Goal: Communication & Community: Answer question/provide support

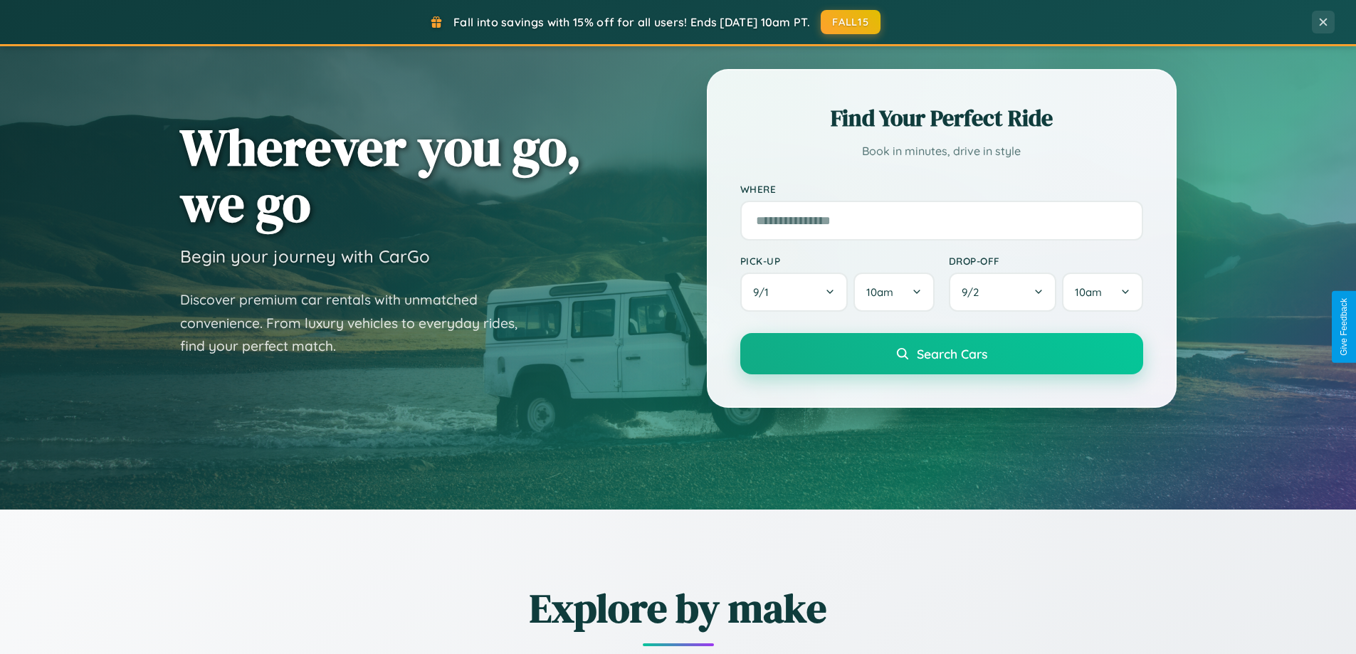
scroll to position [613, 0]
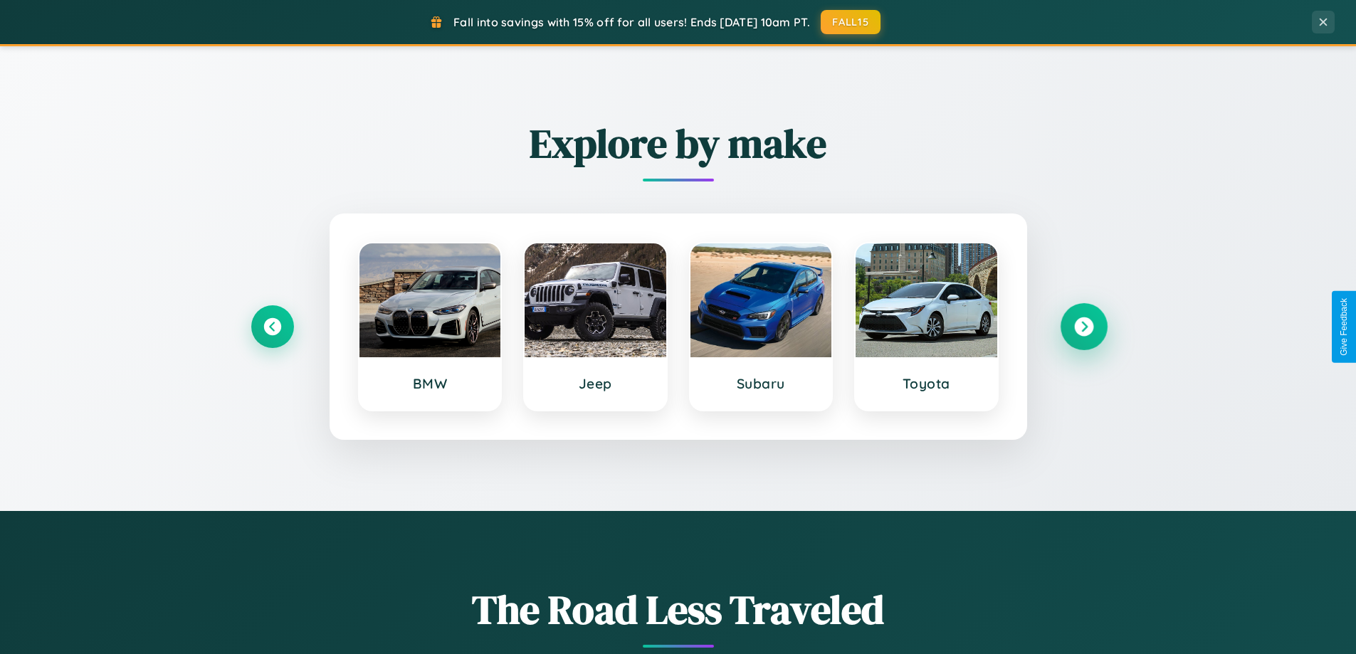
click at [1083, 327] on icon at bounding box center [1083, 326] width 19 height 19
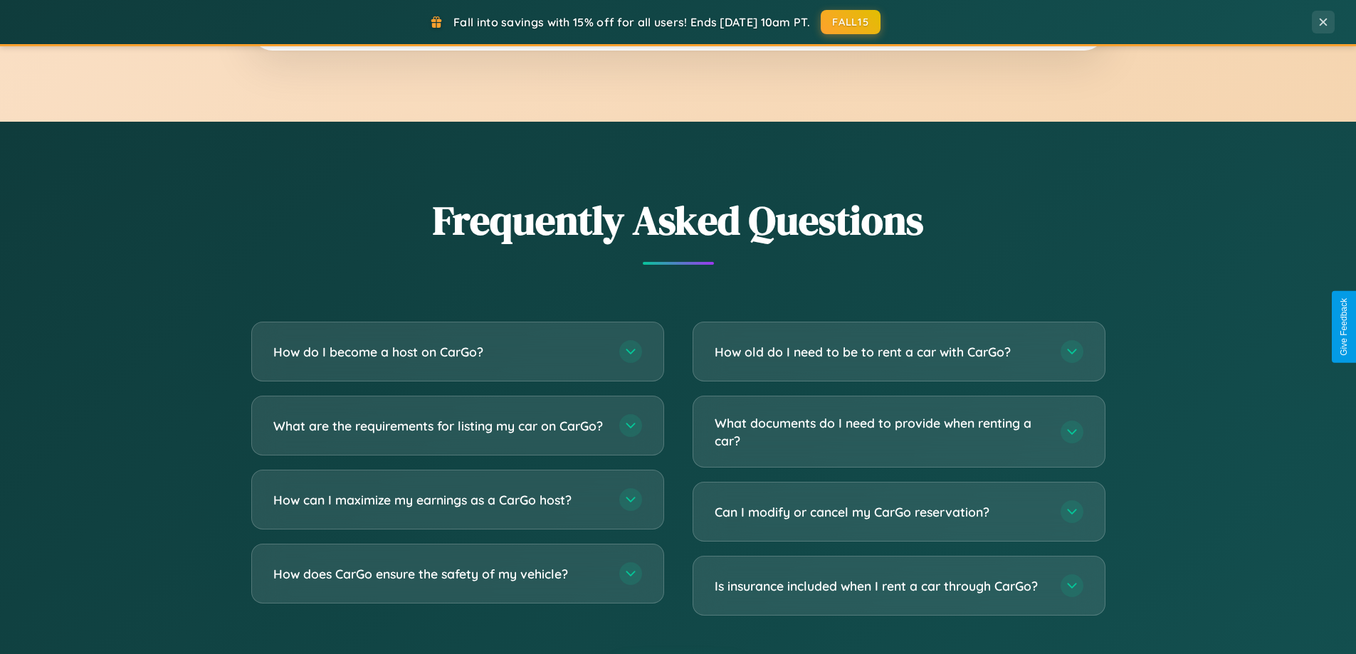
scroll to position [2739, 0]
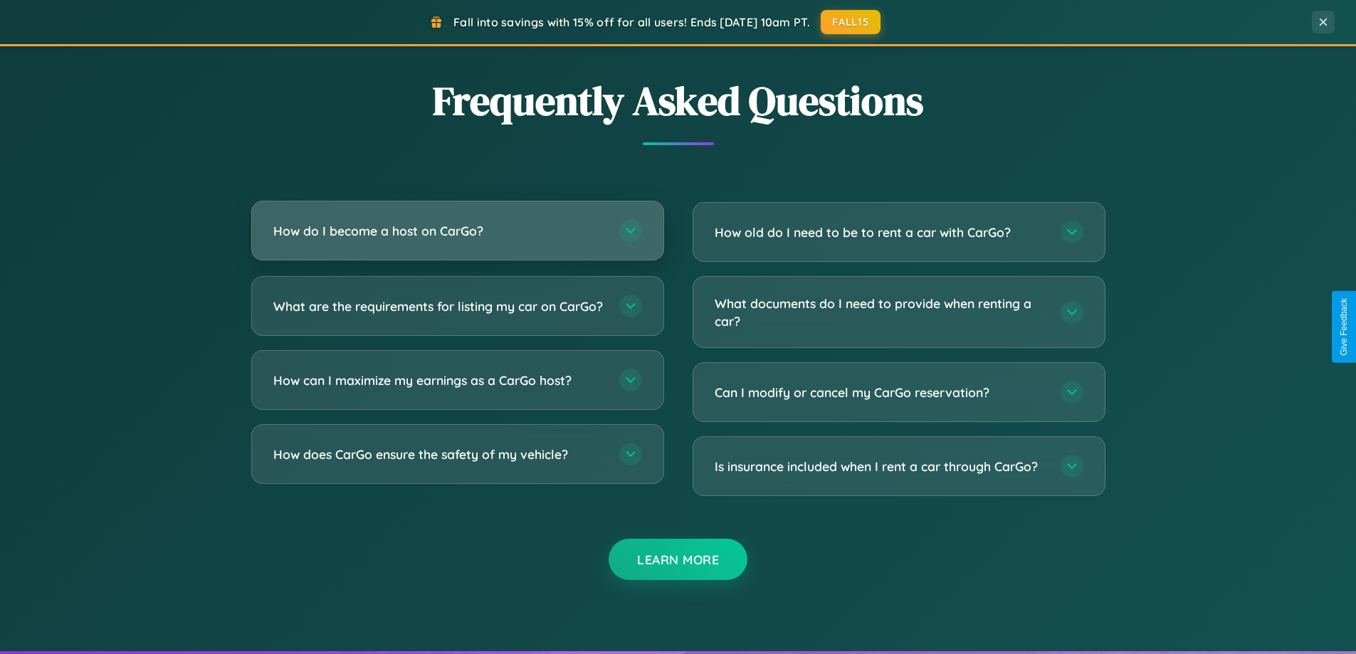
click at [457, 231] on h3 "How do I become a host on CarGo?" at bounding box center [439, 231] width 332 height 18
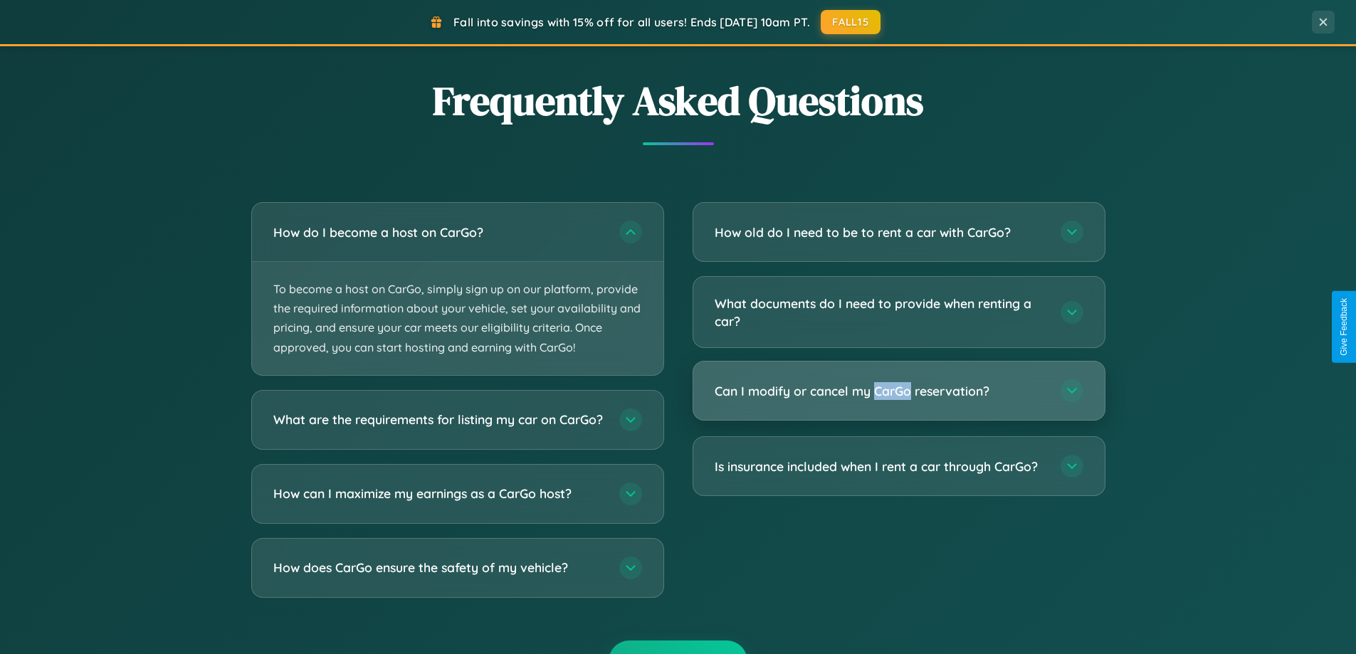
click at [898, 391] on h3 "Can I modify or cancel my CarGo reservation?" at bounding box center [881, 391] width 332 height 18
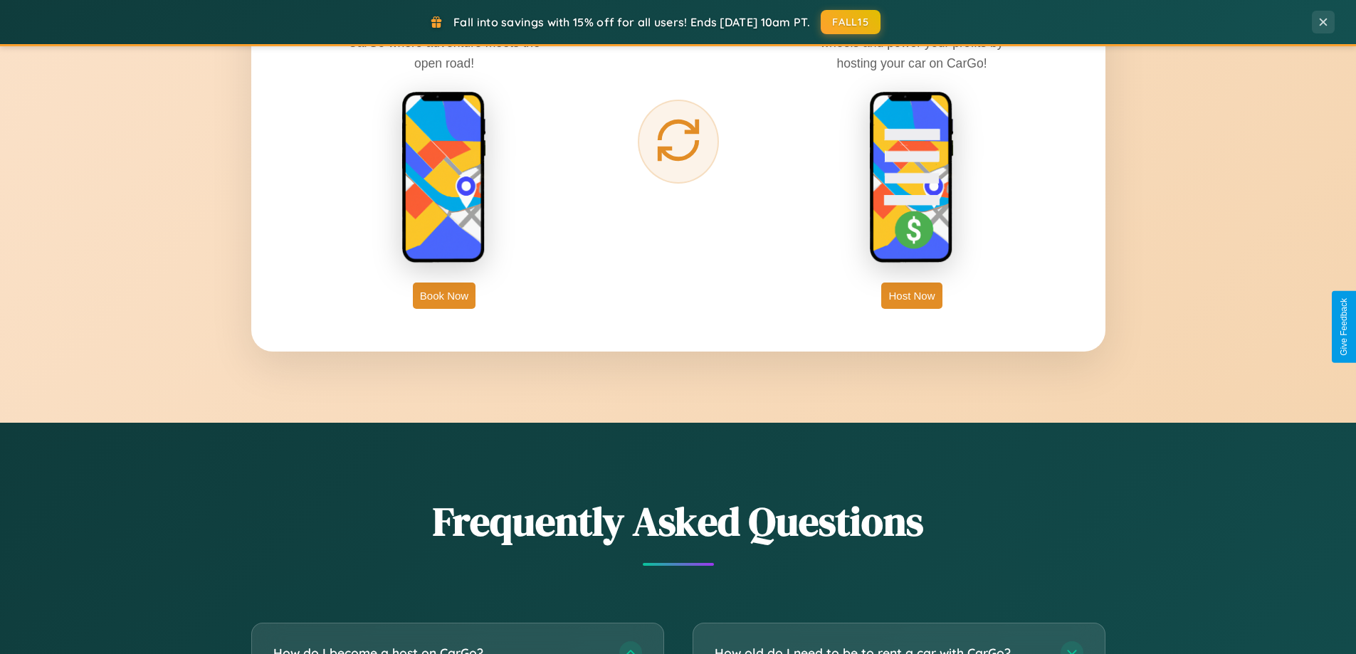
scroll to position [2287, 0]
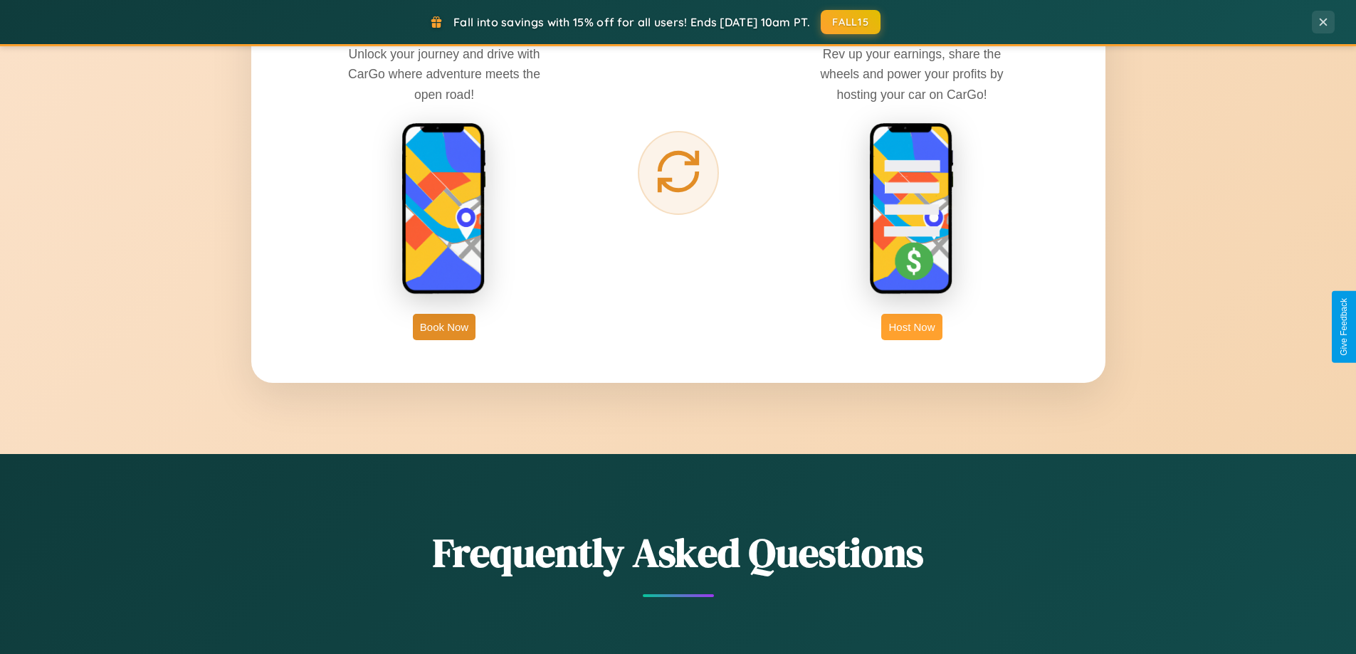
click at [912, 327] on button "Host Now" at bounding box center [911, 327] width 60 height 26
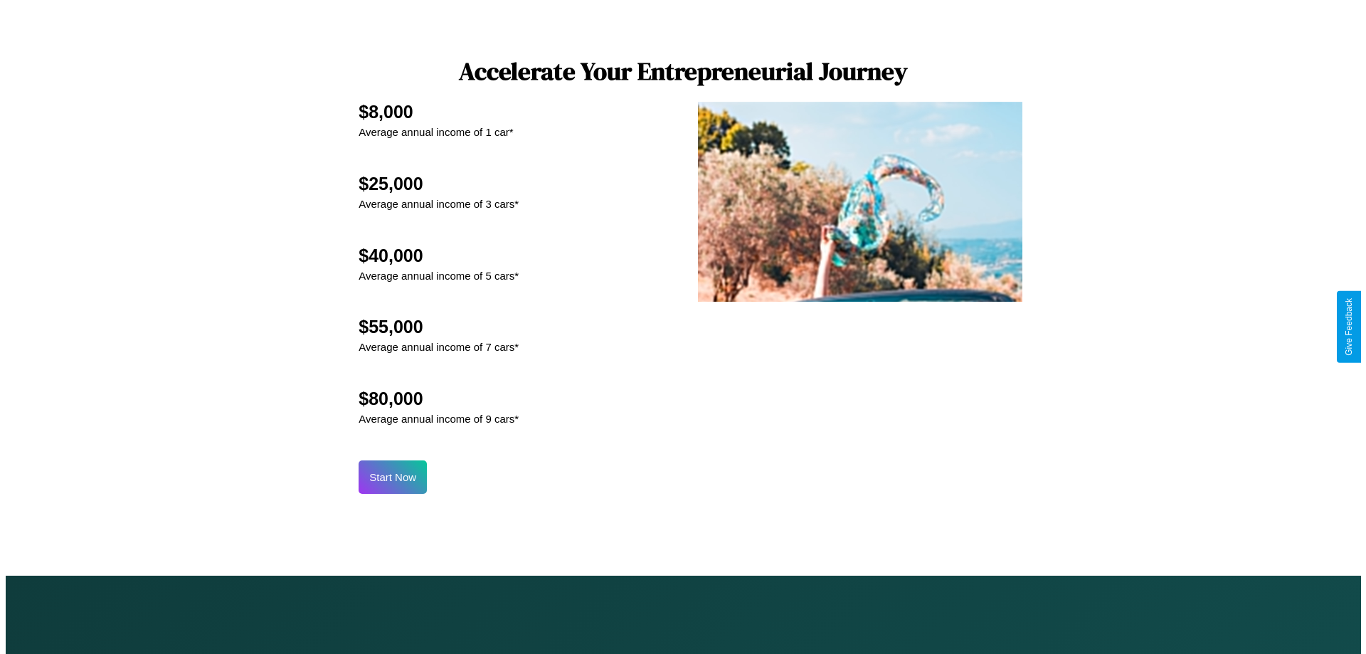
scroll to position [1484, 0]
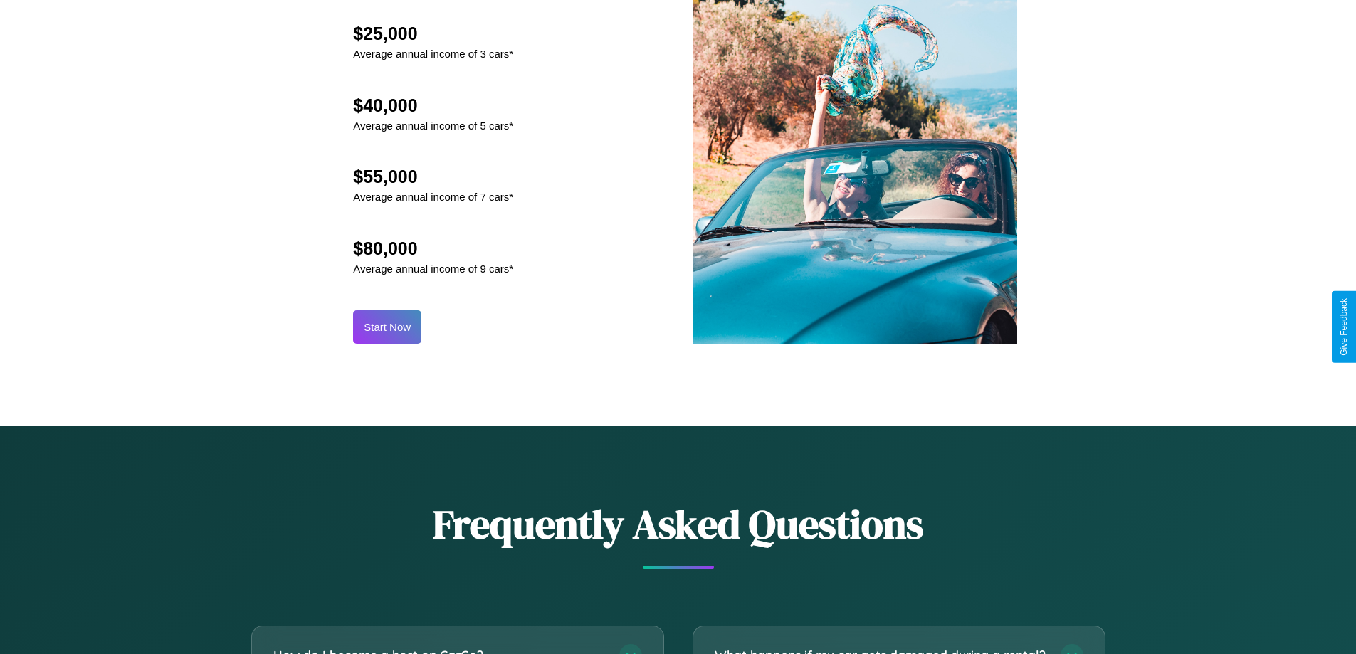
click at [387, 327] on button "Start Now" at bounding box center [387, 326] width 68 height 33
